Goal: Use online tool/utility: Utilize a website feature to perform a specific function

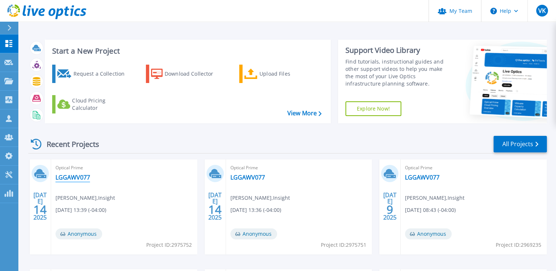
click at [77, 178] on link "LGGAWV077" at bounding box center [72, 177] width 35 height 7
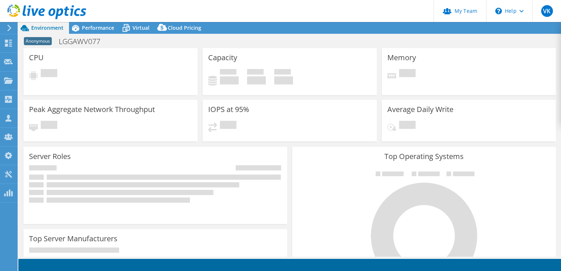
select select "USD"
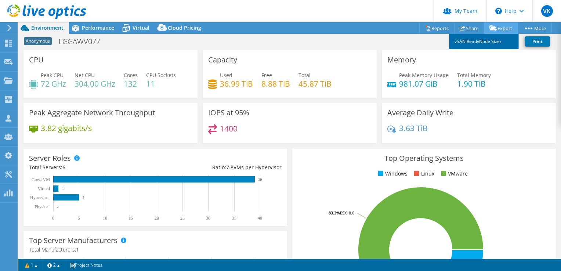
click at [481, 40] on link "vSAN ReadyNode Sizer" at bounding box center [484, 41] width 70 height 15
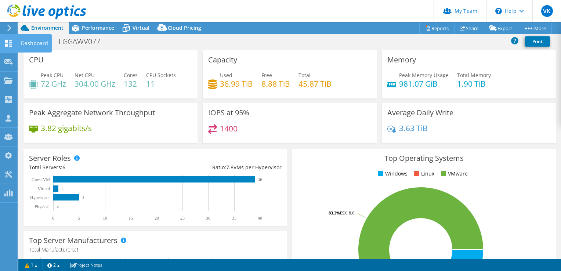
click at [26, 43] on div "Dashboard" at bounding box center [34, 43] width 35 height 18
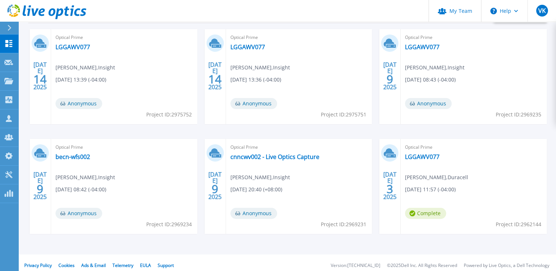
scroll to position [133, 0]
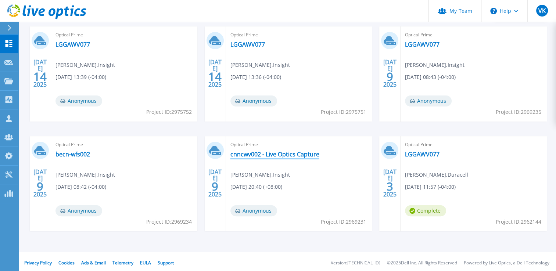
click at [252, 156] on link "cnncwv002 - Live Optics Capture" at bounding box center [274, 154] width 89 height 7
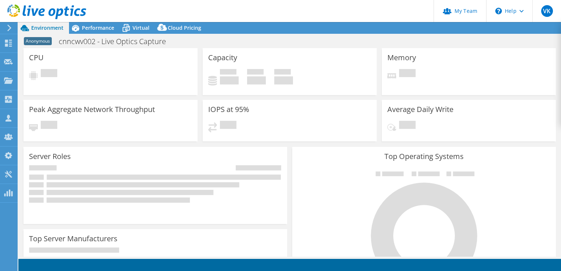
select select "USD"
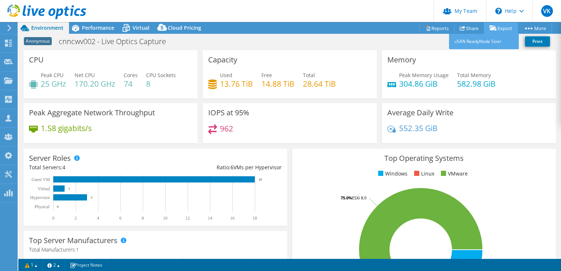
click at [499, 26] on link "Export" at bounding box center [501, 27] width 34 height 11
click at [480, 42] on link "vSAN ReadyNode Sizer" at bounding box center [484, 41] width 70 height 15
